Goal: Task Accomplishment & Management: Use online tool/utility

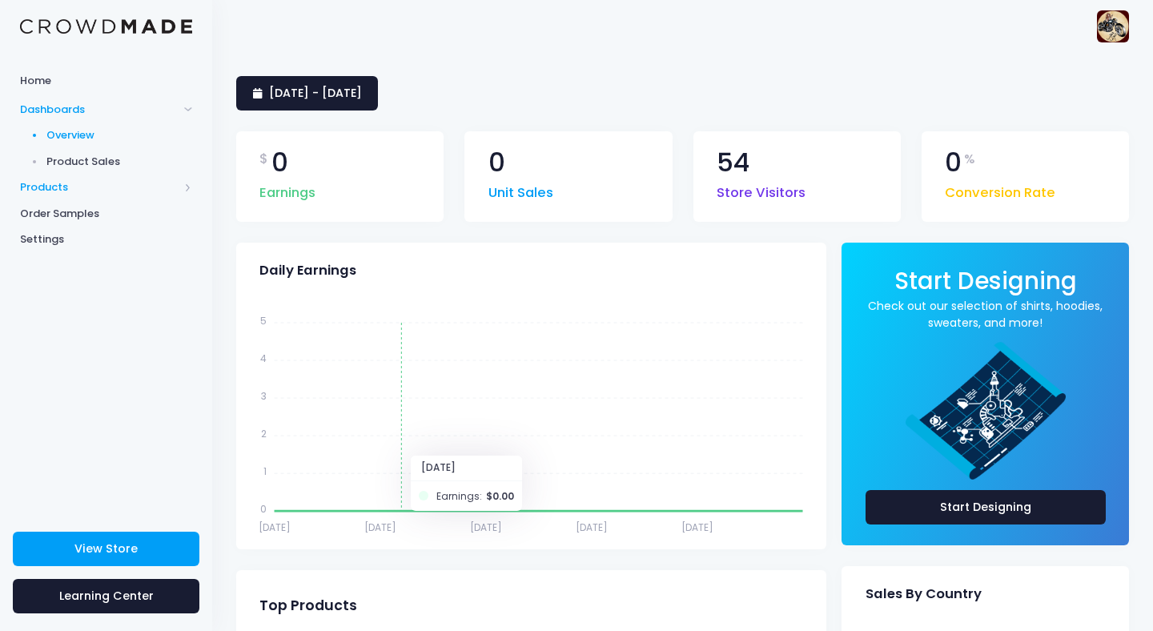
click at [40, 188] on span "Products" at bounding box center [99, 187] width 159 height 16
click at [93, 244] on span "Storefront" at bounding box center [119, 239] width 147 height 16
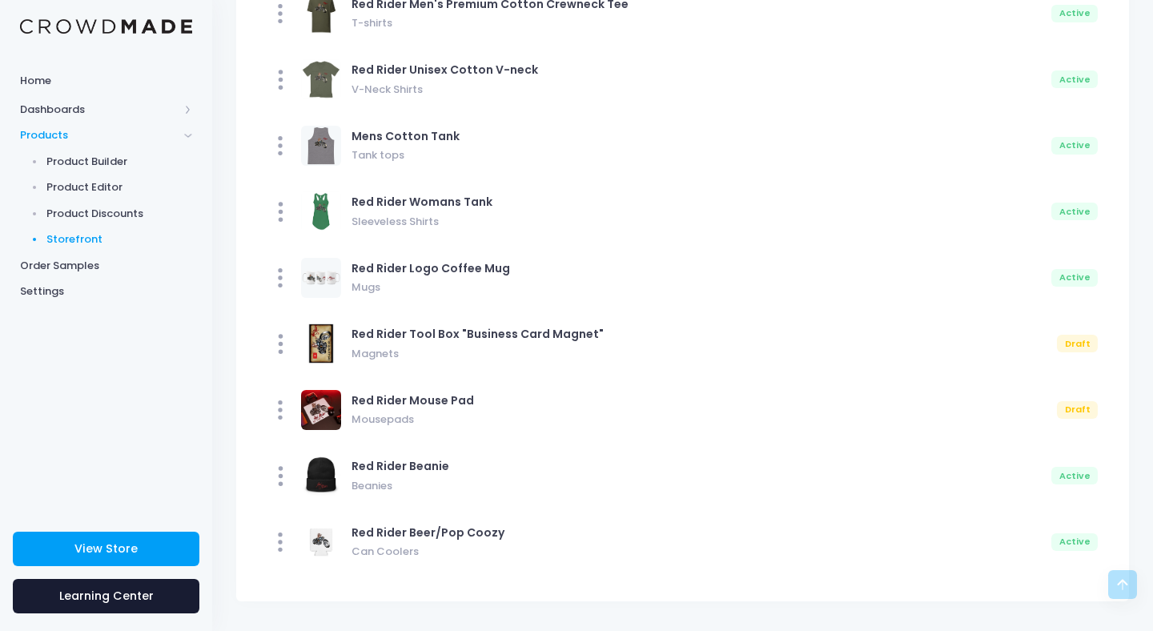
scroll to position [708, 0]
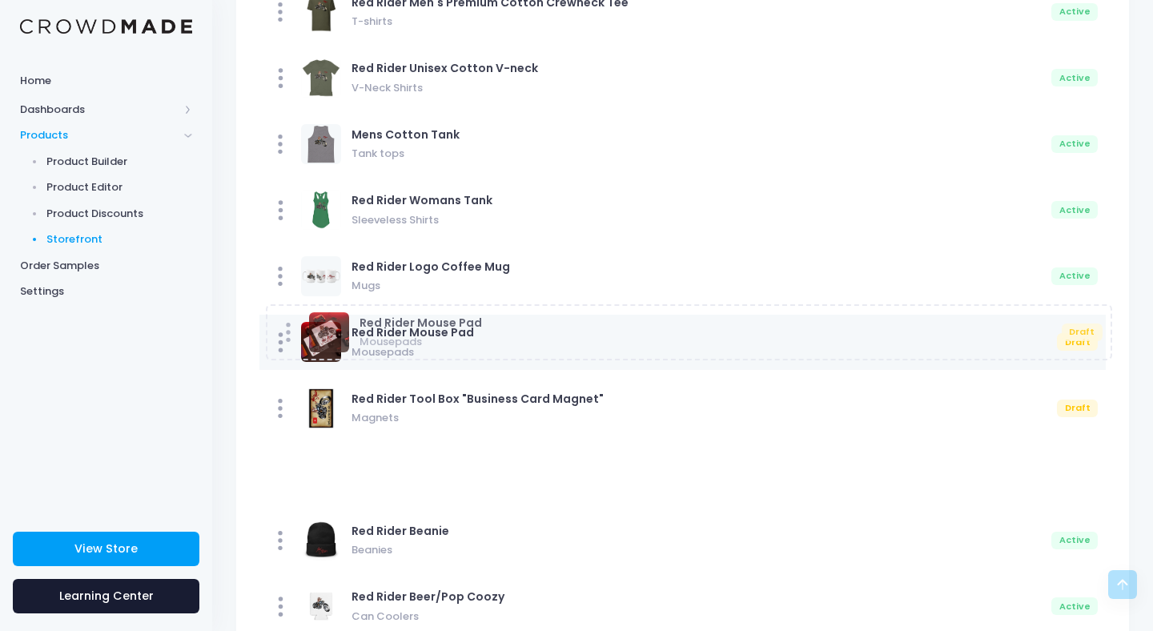
drag, startPoint x: 1086, startPoint y: 411, endPoint x: 1092, endPoint y: 335, distance: 76.3
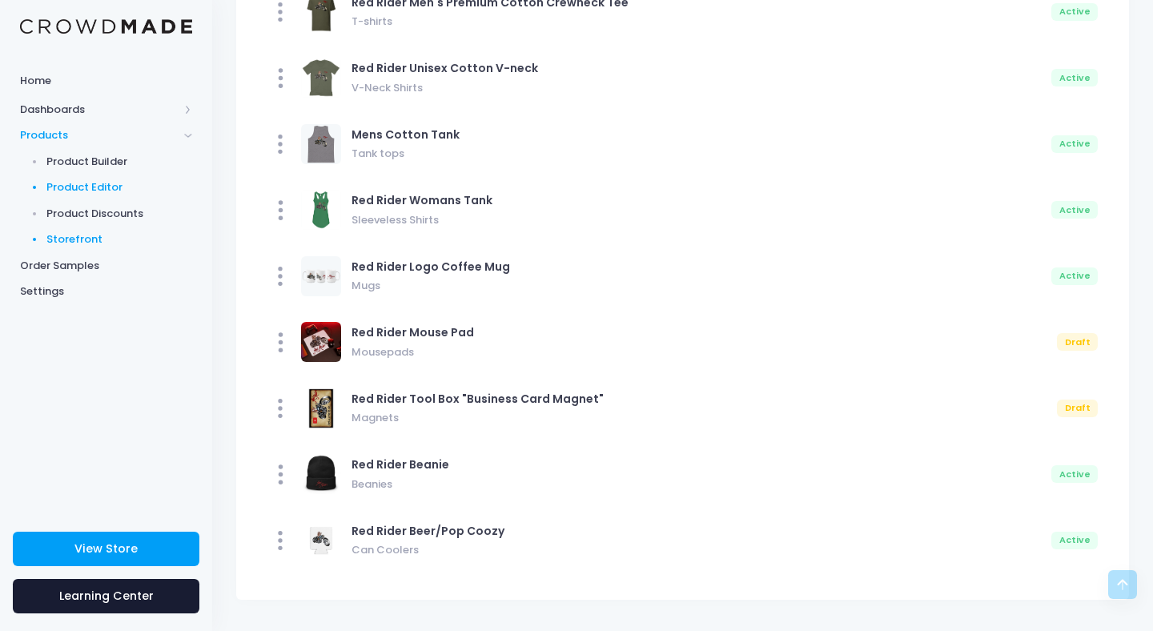
click at [98, 187] on span "Product Editor" at bounding box center [119, 187] width 147 height 16
